Goal: Entertainment & Leisure: Consume media (video, audio)

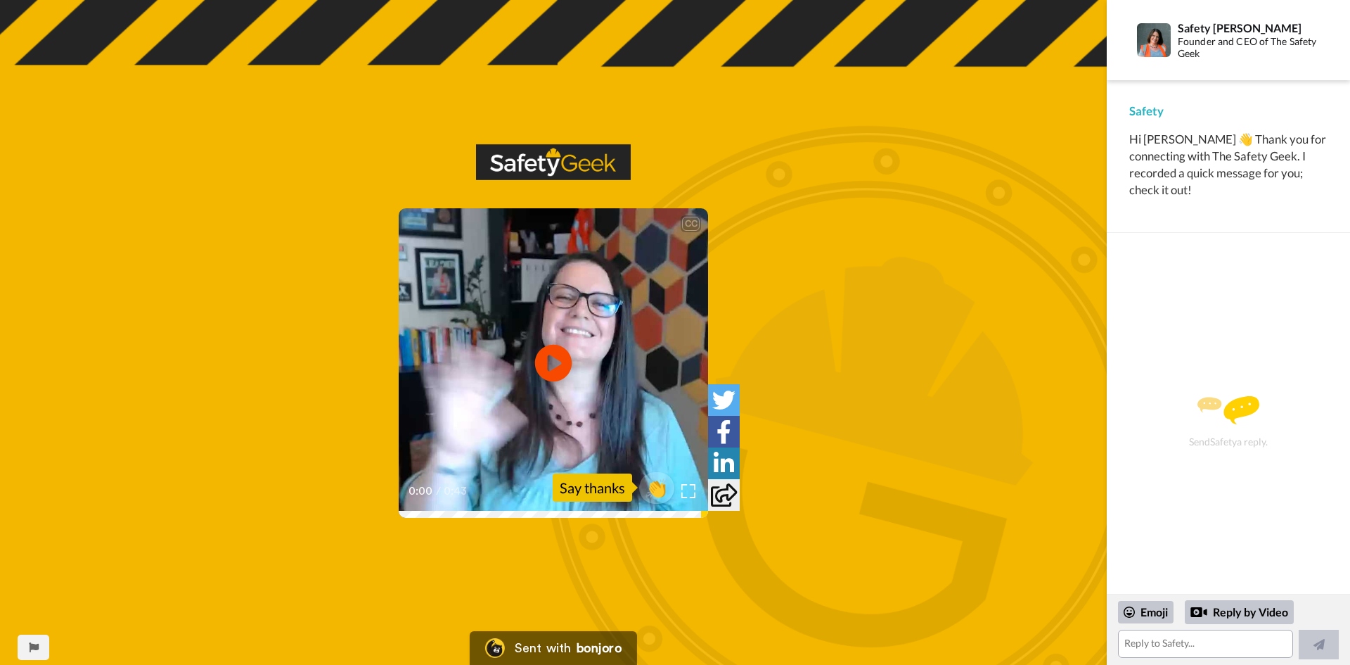
click at [568, 360] on icon at bounding box center [553, 362] width 37 height 37
click at [627, 378] on video at bounding box center [553, 362] width 309 height 309
click at [542, 358] on icon at bounding box center [553, 362] width 37 height 37
click at [522, 390] on video at bounding box center [553, 362] width 309 height 309
drag, startPoint x: 454, startPoint y: 518, endPoint x: 376, endPoint y: 514, distance: 77.4
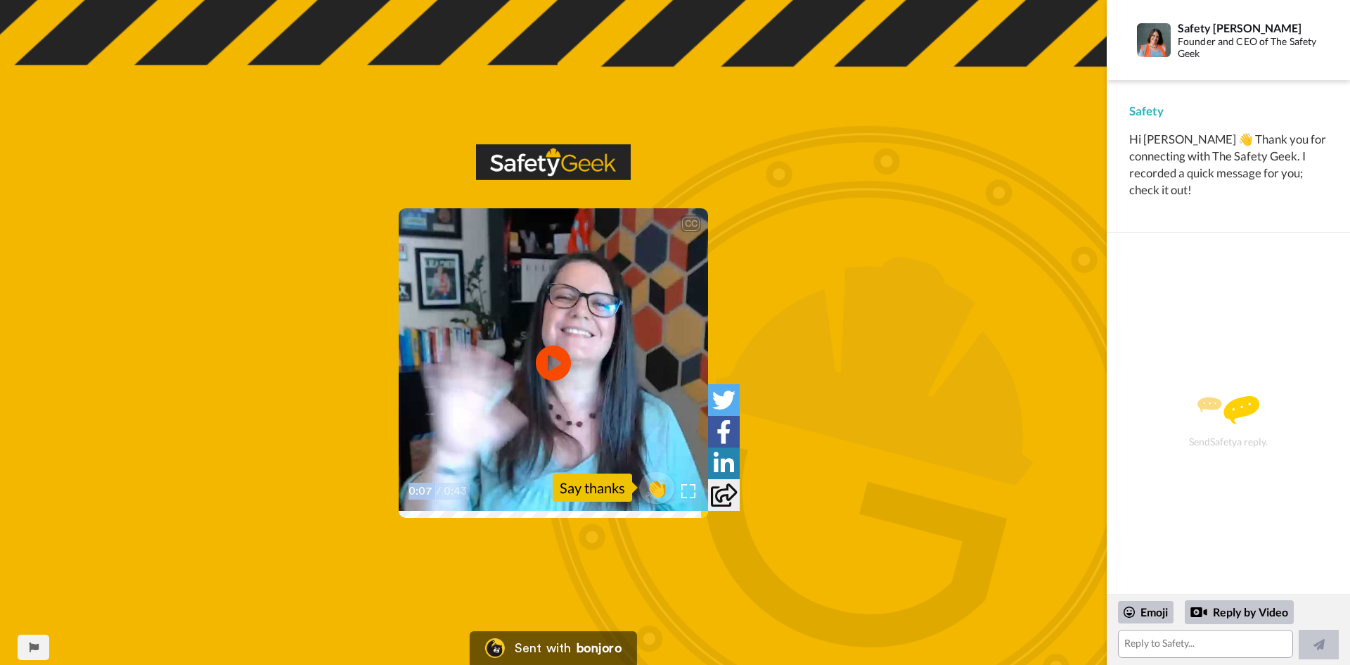
click at [376, 514] on div "CC Play/Pause 0:07 / 0:43 👏 Say thanks" at bounding box center [553, 340] width 1107 height 395
click at [564, 355] on icon at bounding box center [553, 362] width 37 height 37
click at [597, 327] on video at bounding box center [553, 362] width 309 height 309
click at [584, 338] on video at bounding box center [553, 362] width 309 height 309
click at [721, 462] on icon at bounding box center [724, 462] width 20 height 23
